Goal: Transaction & Acquisition: Obtain resource

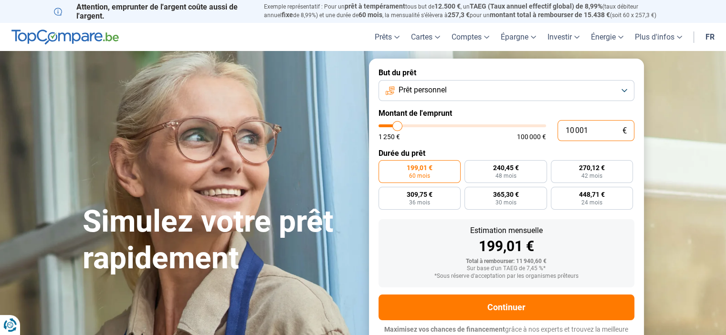
click at [600, 132] on input "10 001" at bounding box center [595, 130] width 77 height 21
type input "1 000"
type input "1250"
type input "100"
type input "1250"
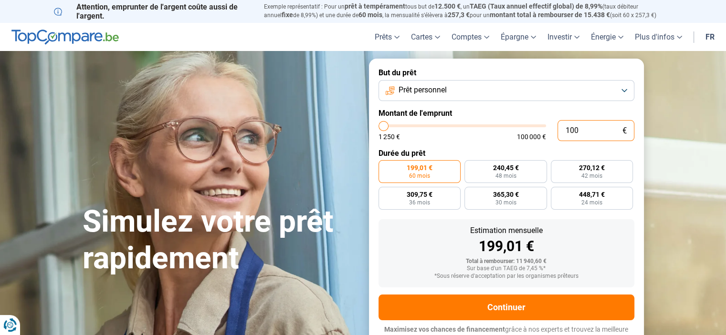
type input "10"
type input "1250"
type input "1"
type input "1250"
type input "0"
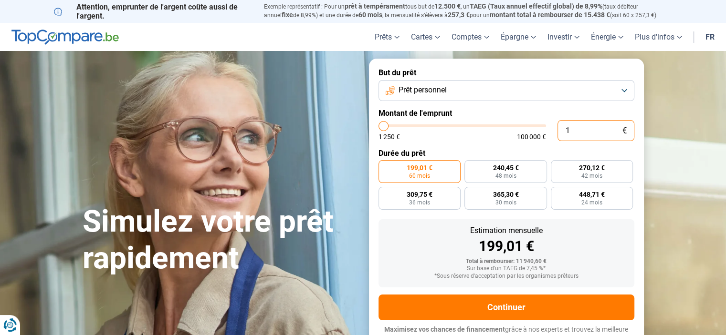
type input "1250"
type input "1 250"
type input "1250"
radio input "true"
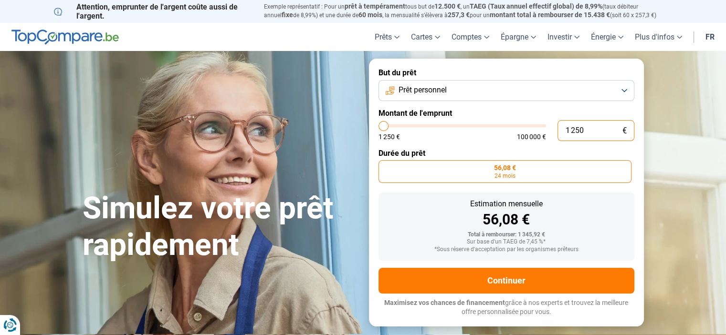
type input "12 502"
type input "12500"
radio input "false"
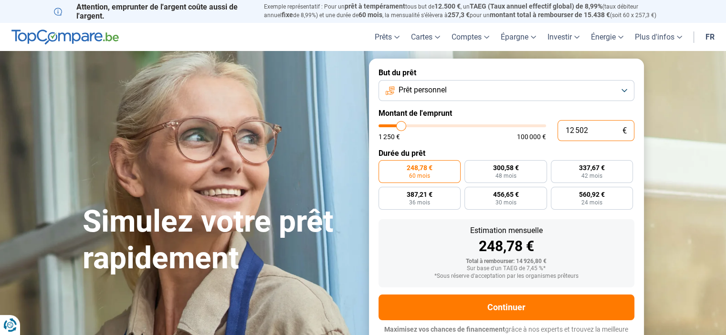
scroll to position [9, 0]
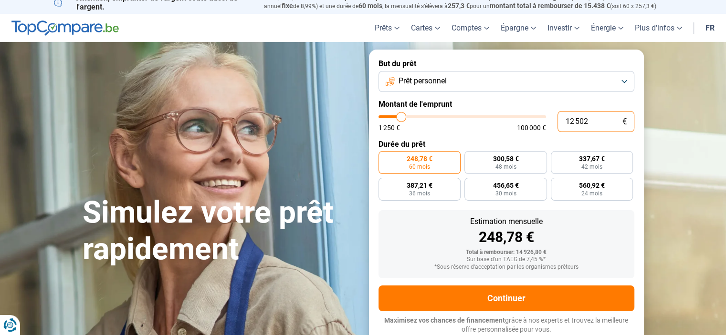
type input "1 250"
type input "1250"
type input "125"
type input "1250"
type input "12"
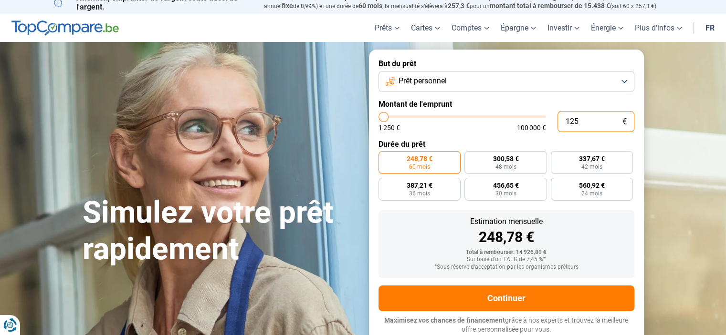
type input "1250"
type input "1"
type input "1250"
type input "0"
type input "1250"
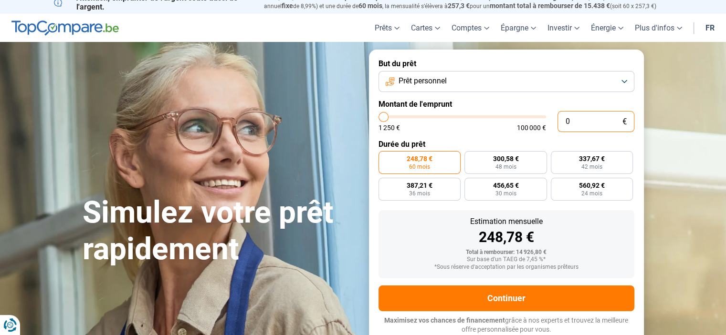
type input "1 250"
type input "1250"
radio input "true"
type input "12 501"
type input "12500"
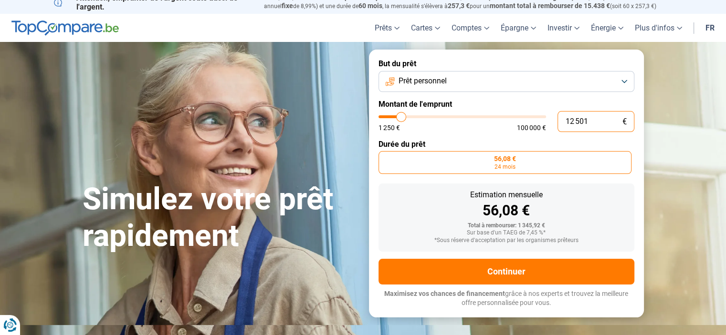
type input "125 010"
type input "100000"
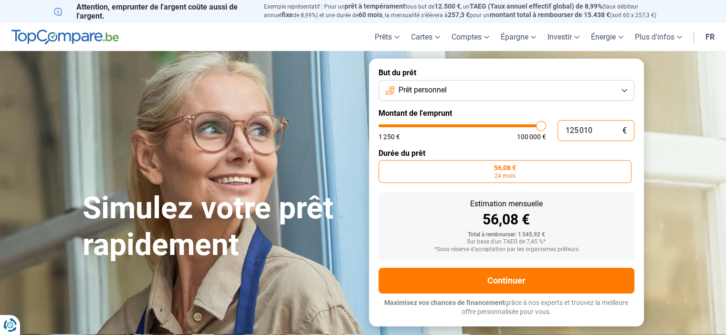
type input "12 501"
type input "12500"
type input "1 250"
type input "1250"
type input "125"
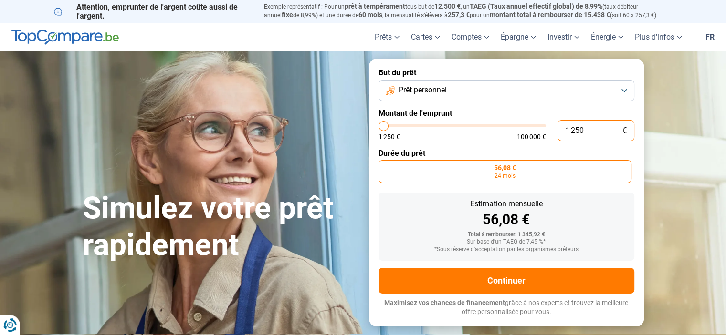
type input "1250"
type input "12"
type input "1250"
type input "1 250"
type input "1250"
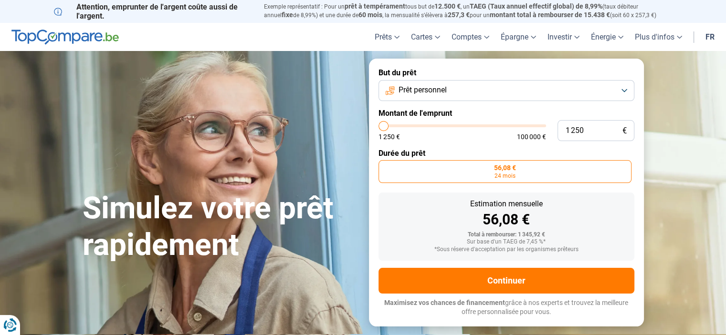
type input "1 750"
type input "1750"
type input "1 250"
type input "1250"
drag, startPoint x: 384, startPoint y: 128, endPoint x: 377, endPoint y: 127, distance: 7.2
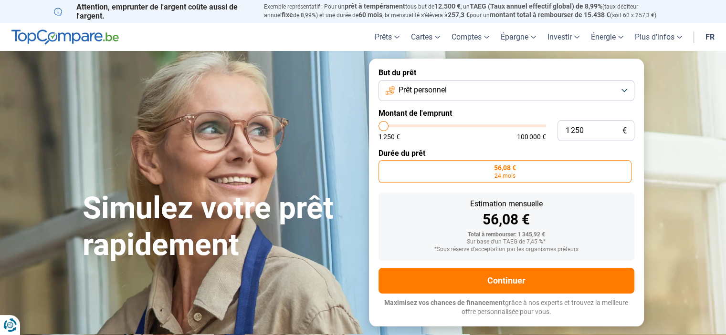
click at [378, 127] on input "range" at bounding box center [461, 126] width 167 height 3
click at [545, 111] on label "Montant de l'emprunt" at bounding box center [506, 113] width 256 height 9
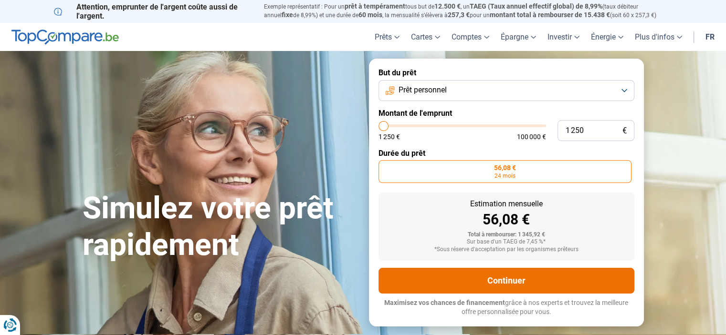
click at [506, 282] on button "Continuer" at bounding box center [506, 281] width 256 height 26
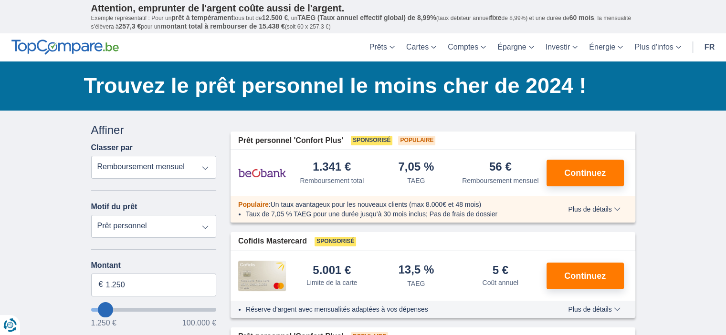
scroll to position [48, 0]
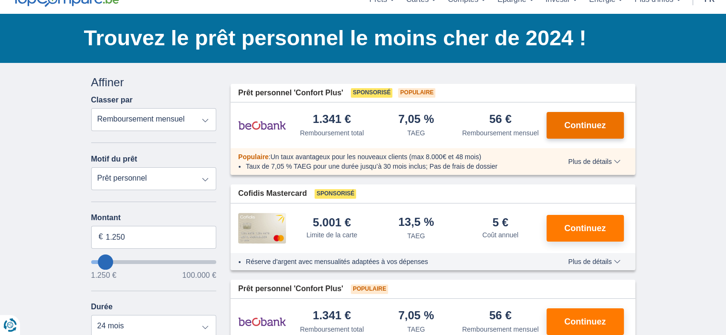
click at [578, 116] on button "Continuez" at bounding box center [584, 125] width 77 height 27
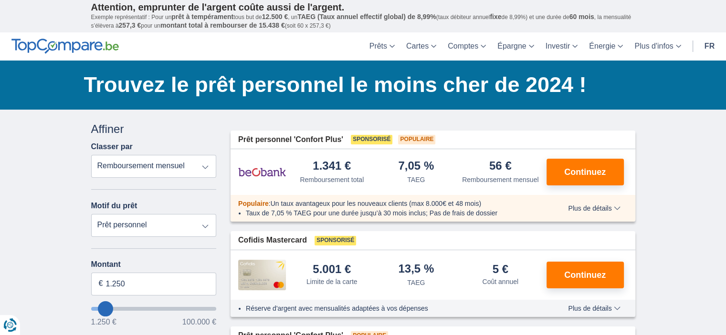
scroll to position [0, 0]
